Goal: Information Seeking & Learning: Learn about a topic

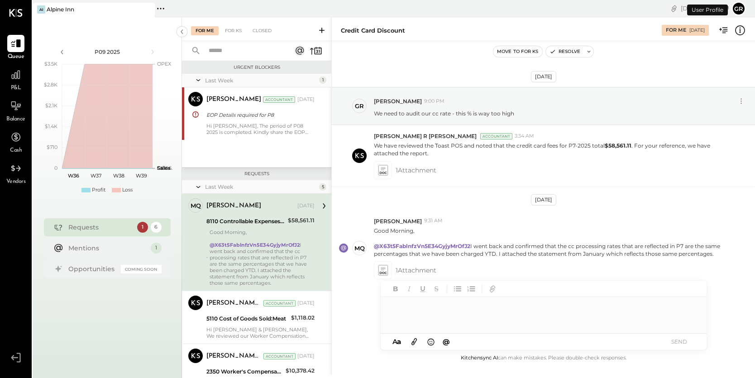
scroll to position [22, 0]
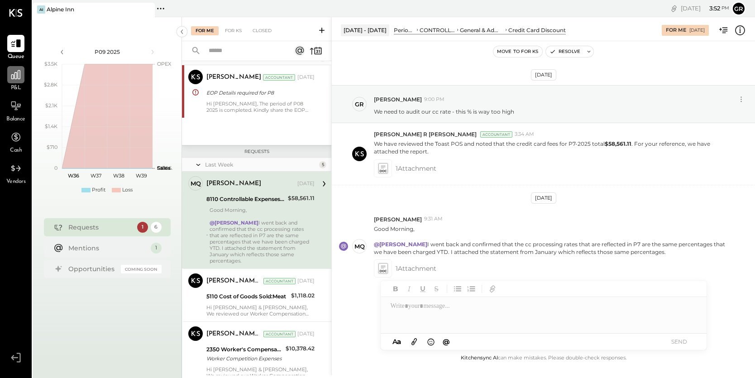
click at [17, 81] on div at bounding box center [15, 74] width 17 height 17
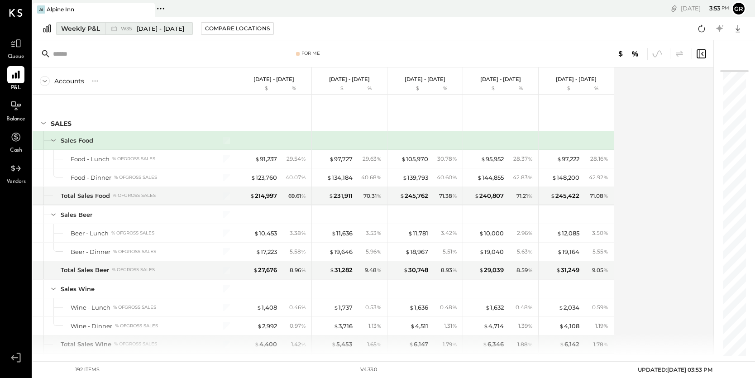
click at [87, 28] on div "Weekly P&L" at bounding box center [80, 28] width 39 height 9
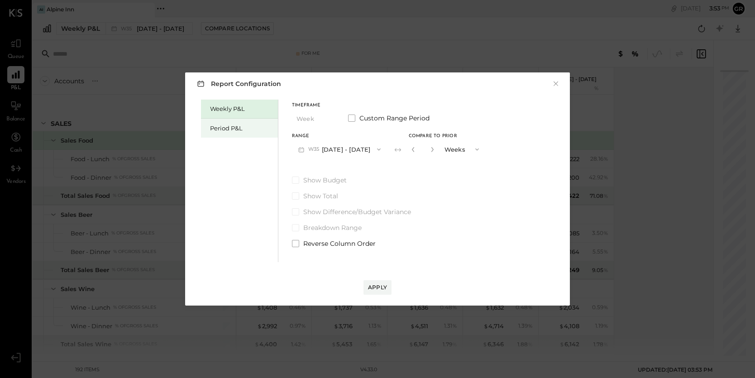
click at [227, 129] on div "Period P&L" at bounding box center [241, 128] width 63 height 9
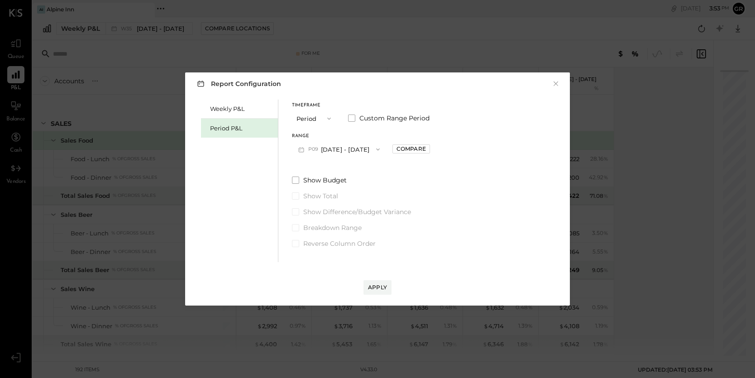
click at [370, 148] on span "button" at bounding box center [376, 149] width 12 height 7
click at [344, 184] on div "P07 [DATE] - [DATE]" at bounding box center [343, 188] width 103 height 19
click at [423, 149] on div "Compare" at bounding box center [411, 149] width 29 height 8
click at [434, 149] on icon "button" at bounding box center [431, 149] width 5 height 5
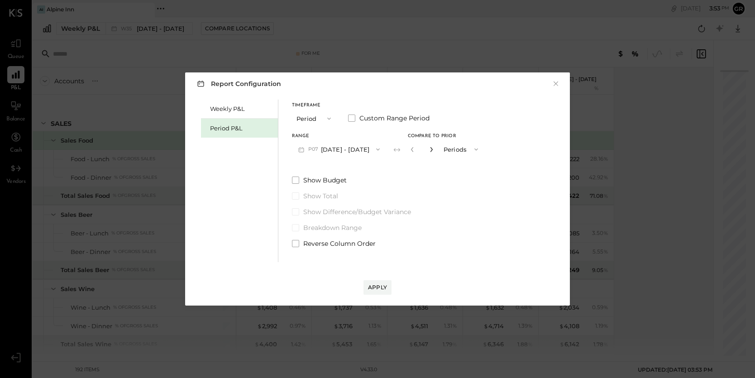
click at [434, 149] on icon "button" at bounding box center [431, 149] width 5 height 5
type input "*"
click at [381, 285] on div "Apply" at bounding box center [377, 287] width 19 height 8
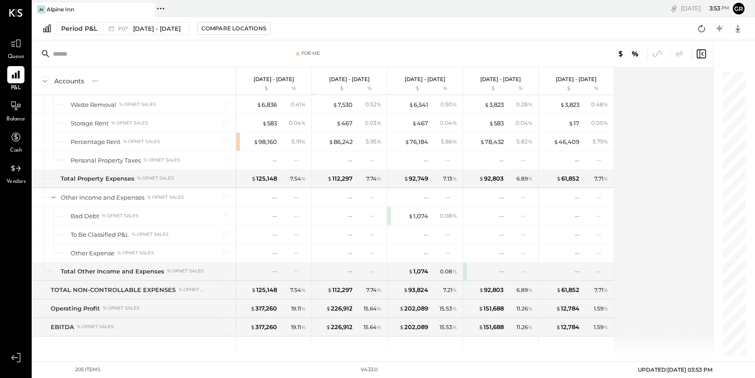
scroll to position [2630, 0]
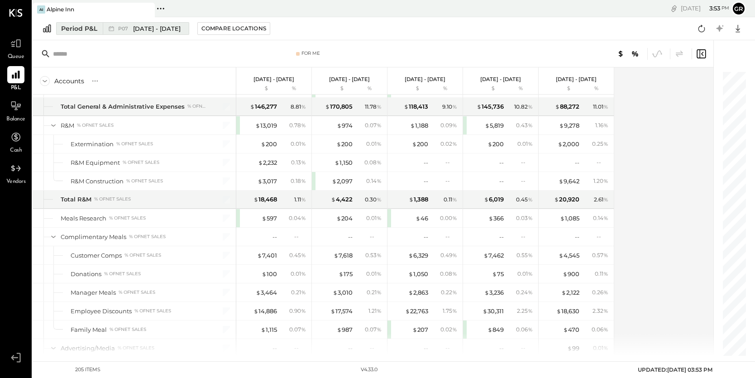
click at [181, 29] on span "[DATE] - [DATE]" at bounding box center [157, 28] width 48 height 9
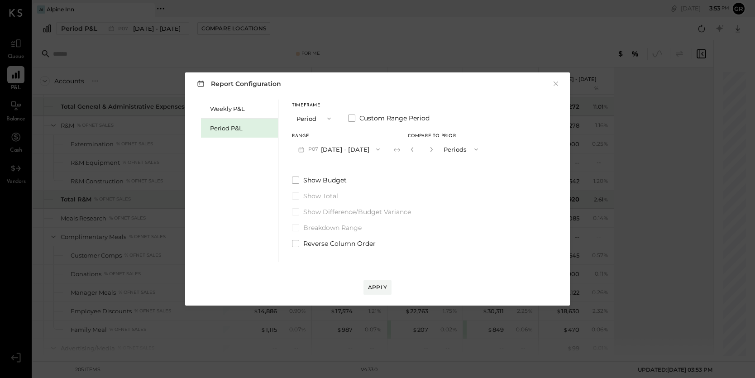
click at [382, 147] on icon "button" at bounding box center [377, 149] width 7 height 7
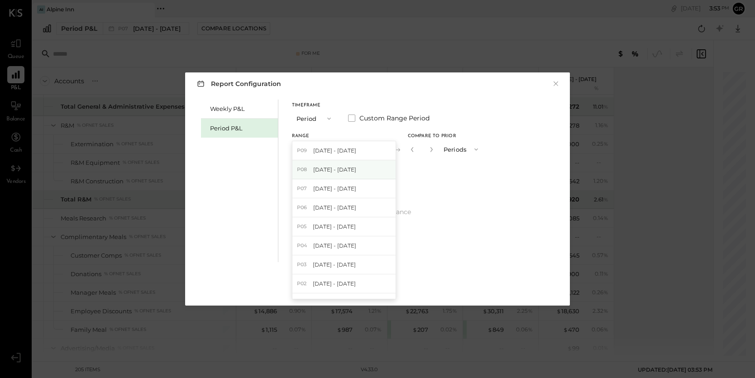
click at [373, 163] on div "P08 [DATE] - [DATE]" at bounding box center [343, 169] width 103 height 19
click at [379, 289] on div "Apply" at bounding box center [377, 287] width 19 height 8
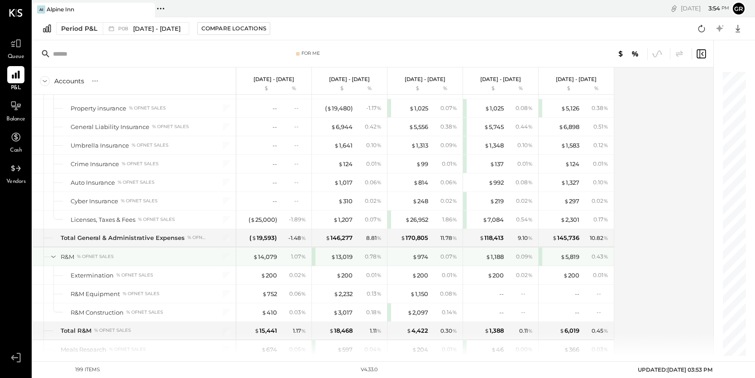
scroll to position [2429, 0]
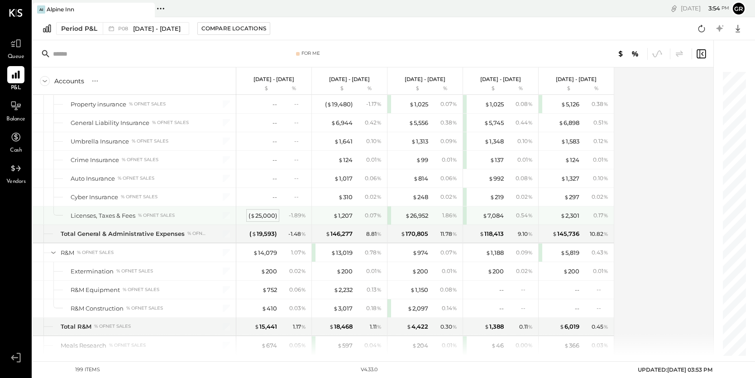
click at [267, 216] on div "( $ 25,000 )" at bounding box center [263, 215] width 29 height 9
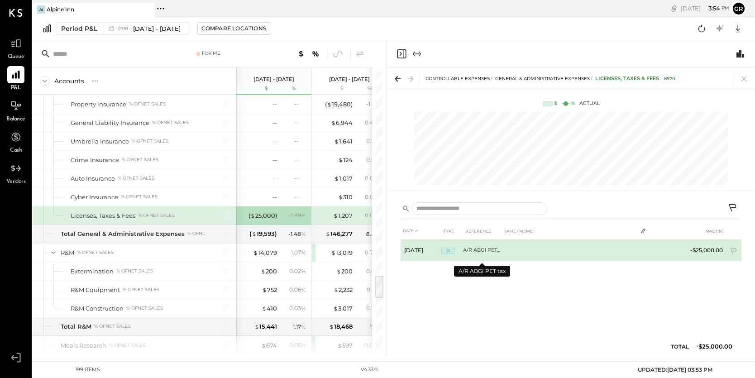
click at [487, 249] on td "A/R ABGI PET tax" at bounding box center [482, 250] width 38 height 22
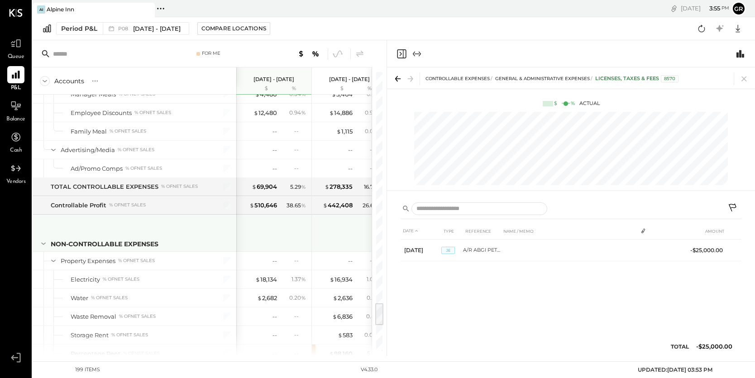
scroll to position [2758, 0]
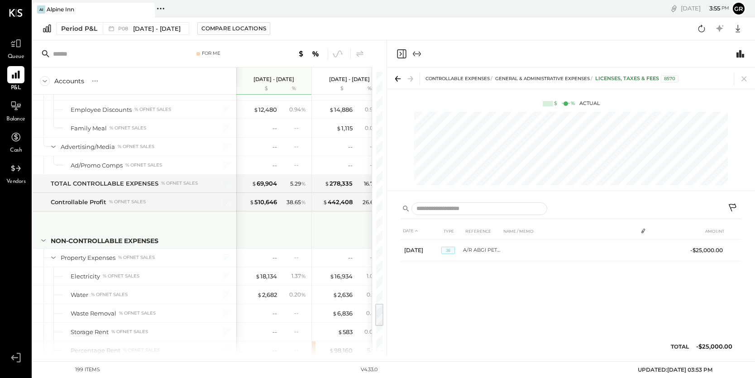
click at [286, 234] on div at bounding box center [275, 228] width 68 height 33
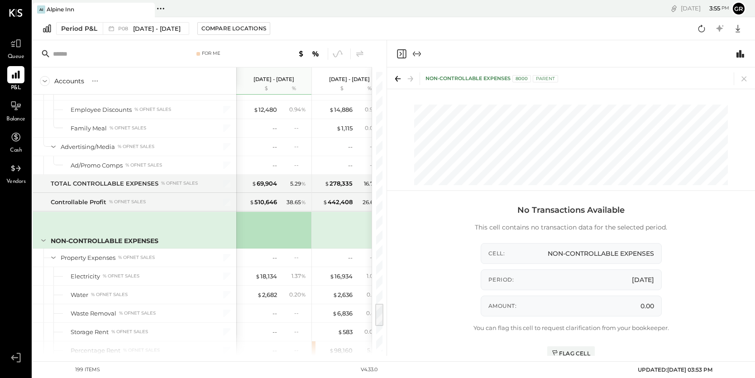
click at [397, 54] on icon "Close panel" at bounding box center [401, 53] width 9 height 9
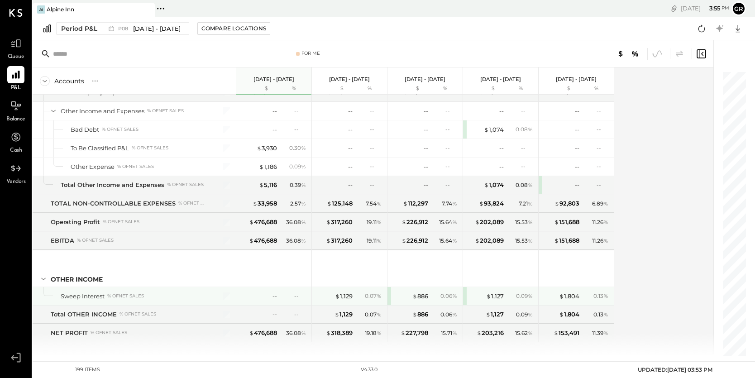
scroll to position [3062, 0]
